Goal: Check status

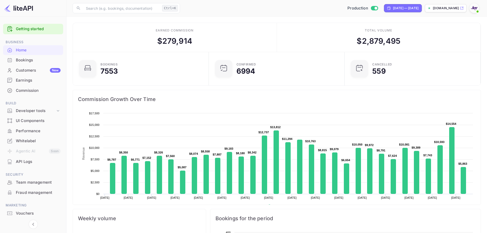
scroll to position [79, 129]
click at [27, 60] on div "Bookings" at bounding box center [38, 60] width 45 height 6
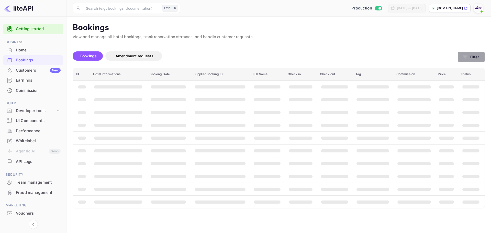
click at [469, 60] on button "Filter" at bounding box center [471, 57] width 27 height 10
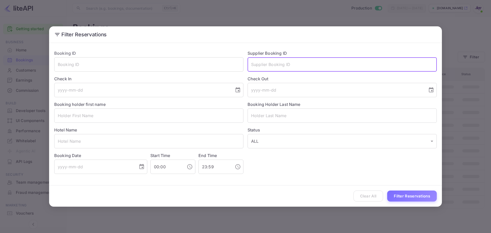
click at [278, 58] on input "text" at bounding box center [342, 64] width 189 height 14
paste input "7121739"
type input "7121739"
click at [408, 196] on button "Filter Reservations" at bounding box center [412, 196] width 50 height 11
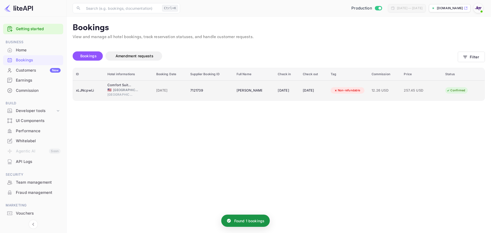
click at [97, 86] on div "xLJNcpwLi" at bounding box center [88, 90] width 25 height 8
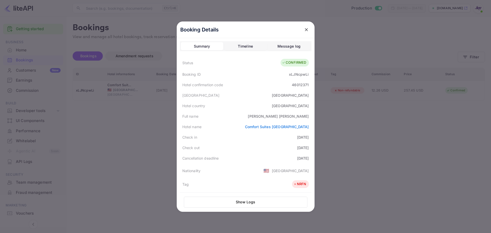
click at [376, 130] on div at bounding box center [245, 116] width 491 height 233
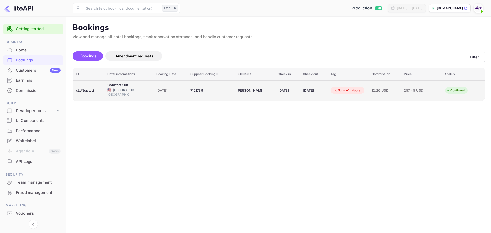
click at [141, 93] on div "Castle Rock" at bounding box center [128, 95] width 43 height 6
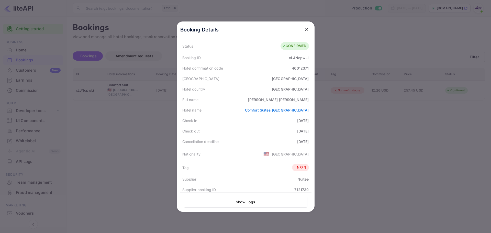
scroll to position [26, 0]
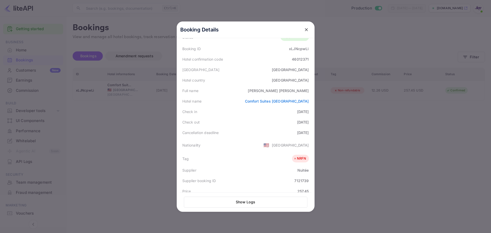
click at [377, 115] on div at bounding box center [245, 116] width 491 height 233
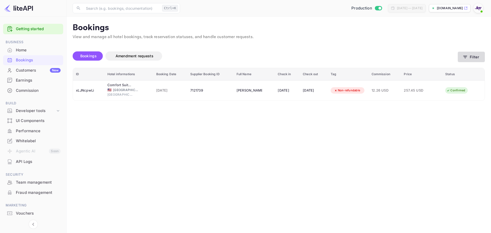
click at [475, 58] on button "Filter" at bounding box center [471, 57] width 27 height 10
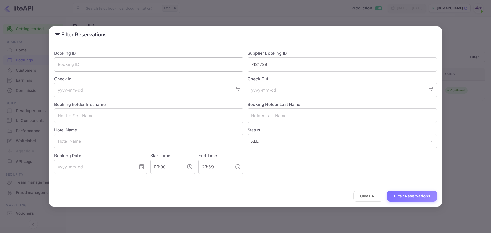
drag, startPoint x: 279, startPoint y: 67, endPoint x: 235, endPoint y: 67, distance: 43.2
click at [235, 67] on div "Booking ID ​ Supplier Booking ID 7121739 ​ Check In ​ Check Out ​ Booking holde…" at bounding box center [243, 110] width 387 height 128
paste input "8983118"
type input "8983118"
click at [415, 195] on button "Filter Reservations" at bounding box center [412, 196] width 50 height 11
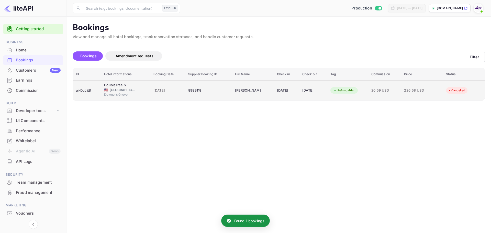
click at [133, 94] on div "Downers Grove" at bounding box center [125, 95] width 43 height 6
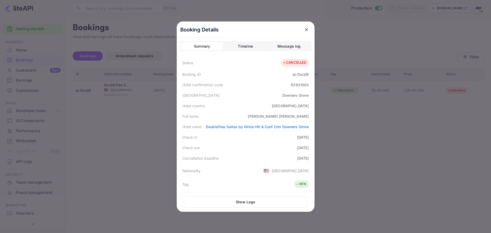
drag, startPoint x: 404, startPoint y: 157, endPoint x: 388, endPoint y: 146, distance: 20.0
click at [404, 157] on div at bounding box center [245, 116] width 491 height 233
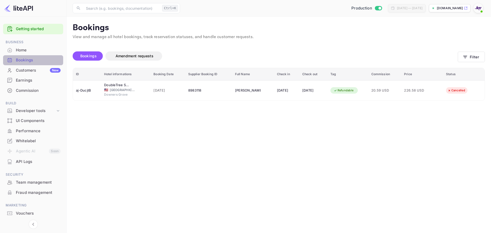
click at [32, 58] on div "Bookings" at bounding box center [38, 60] width 45 height 6
click at [461, 59] on button "Filter" at bounding box center [471, 57] width 27 height 10
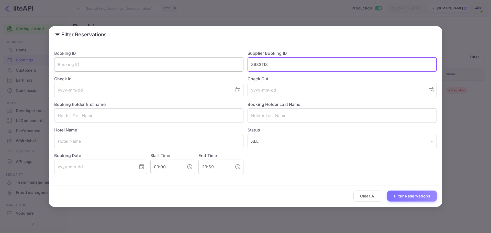
drag, startPoint x: 272, startPoint y: 64, endPoint x: 219, endPoint y: 64, distance: 53.0
click at [219, 64] on div "Booking ID ​ Supplier Booking ID 8983118 ​ Check In ​ Check Out ​ Booking holde…" at bounding box center [243, 110] width 387 height 128
paste input "9213677"
type input "9213677"
drag, startPoint x: 407, startPoint y: 196, endPoint x: 407, endPoint y: 191, distance: 5.1
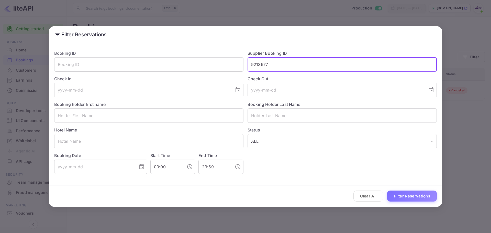
click at [407, 195] on button "Filter Reservations" at bounding box center [412, 196] width 50 height 11
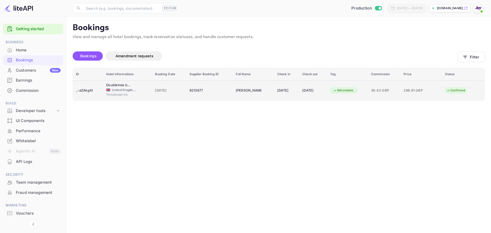
click at [144, 90] on div "🇬🇧 United Kingdom of Great Britain and Northern Ireland" at bounding box center [127, 90] width 43 height 5
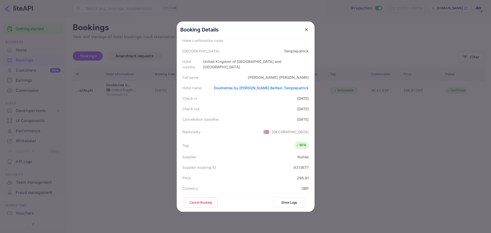
scroll to position [51, 0]
